Goal: Information Seeking & Learning: Learn about a topic

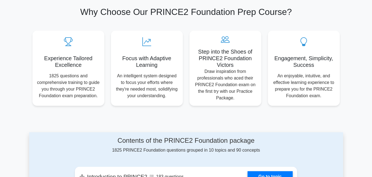
scroll to position [138, 0]
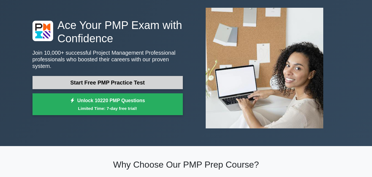
click at [115, 80] on link "Start Free PMP Practice Test" at bounding box center [108, 82] width 150 height 13
